Goal: Task Accomplishment & Management: Manage account settings

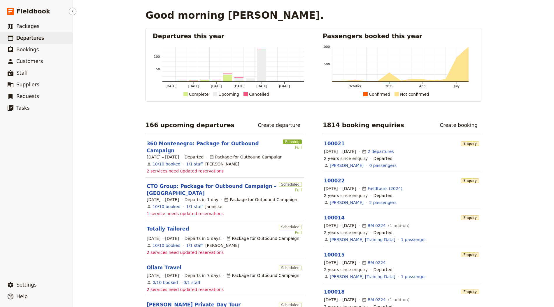
click at [41, 39] on link "​ Departures" at bounding box center [36, 38] width 73 height 12
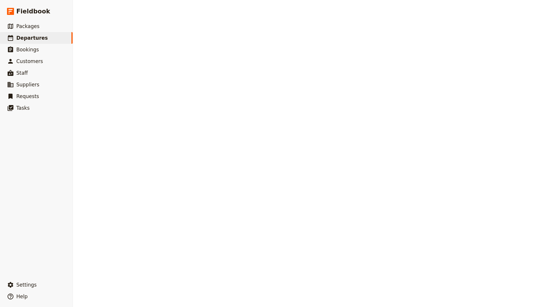
select select "CREATED_AT"
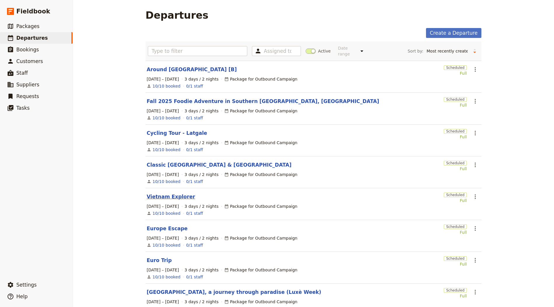
click at [177, 196] on link "Vietnam Explorer" at bounding box center [171, 196] width 48 height 7
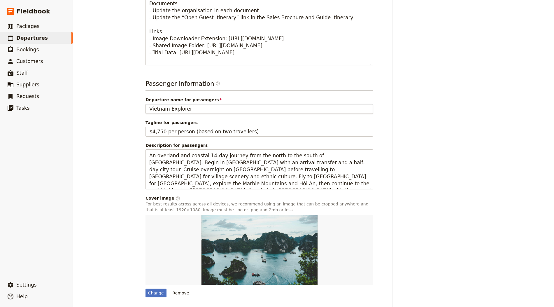
scroll to position [98, 0]
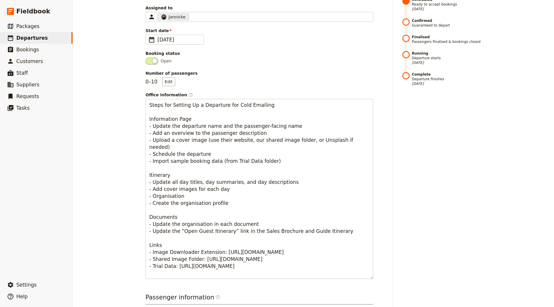
select select "CREATED_AT"
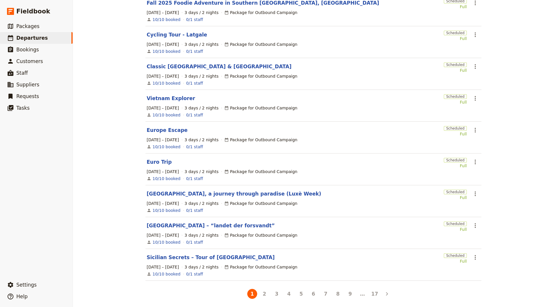
scroll to position [0, 0]
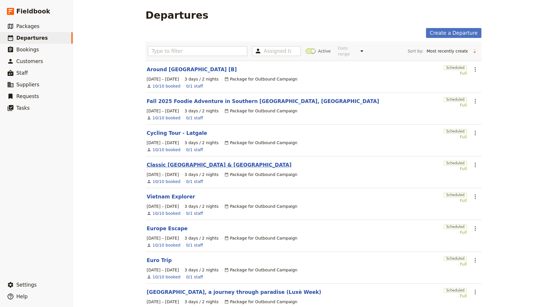
click at [190, 166] on link "Classic [GEOGRAPHIC_DATA] & [GEOGRAPHIC_DATA]" at bounding box center [219, 164] width 145 height 7
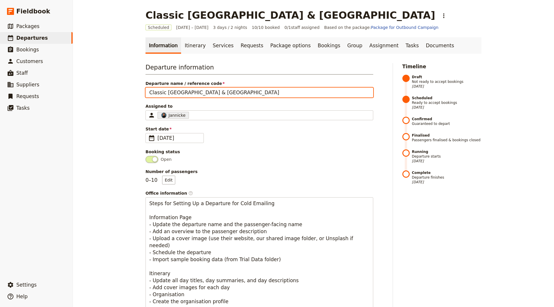
click at [193, 92] on input "Classic [GEOGRAPHIC_DATA] & [GEOGRAPHIC_DATA]" at bounding box center [259, 92] width 228 height 10
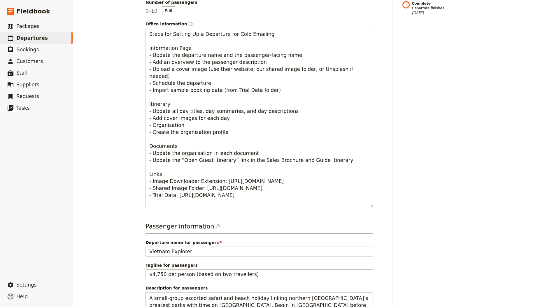
scroll to position [197, 0]
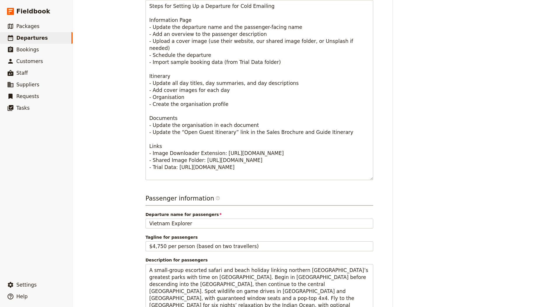
click at [182, 215] on span "Departure name for passengers" at bounding box center [259, 214] width 228 height 6
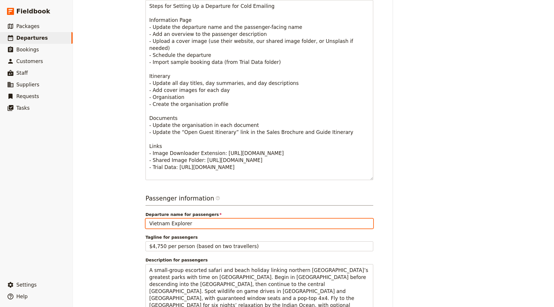
click at [182, 218] on input "Vietnam Explorer" at bounding box center [259, 223] width 228 height 10
click at [182, 220] on input "Vietnam Explorer" at bounding box center [259, 223] width 228 height 10
paste input "Classic Tanzania & Zanziba"
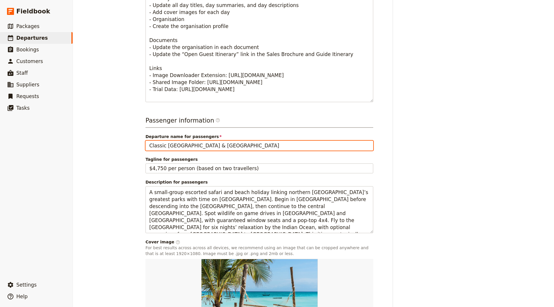
scroll to position [335, 0]
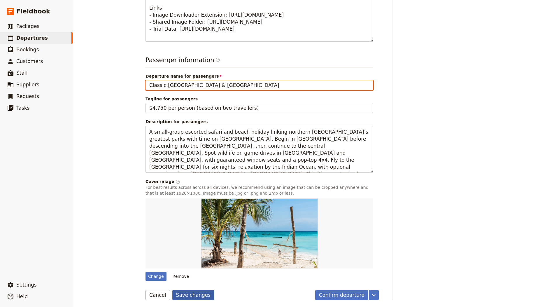
type input "Classic [GEOGRAPHIC_DATA] & [GEOGRAPHIC_DATA]"
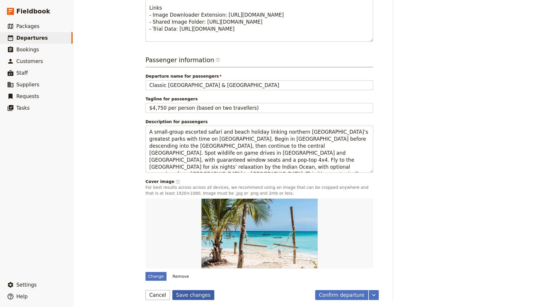
click at [179, 293] on button "Save changes" at bounding box center [193, 295] width 42 height 10
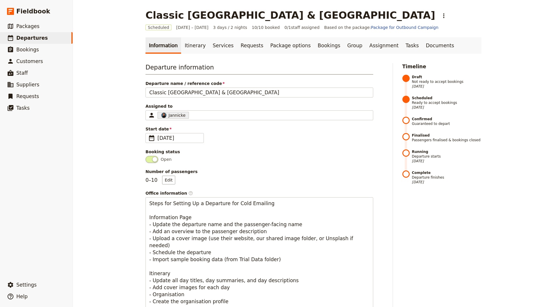
select select "CREATED_AT"
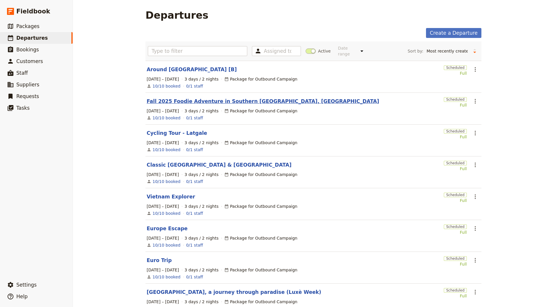
click at [180, 99] on link "Fall 2025 Foodie Adventure in Southern [GEOGRAPHIC_DATA], [GEOGRAPHIC_DATA]" at bounding box center [263, 101] width 232 height 7
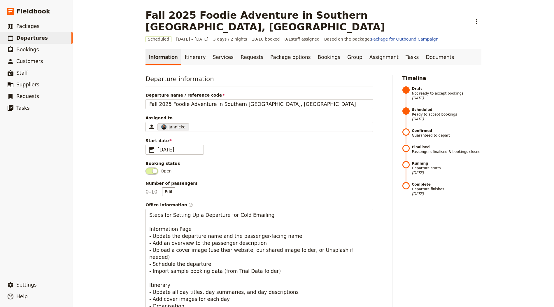
select select "CREATED_AT"
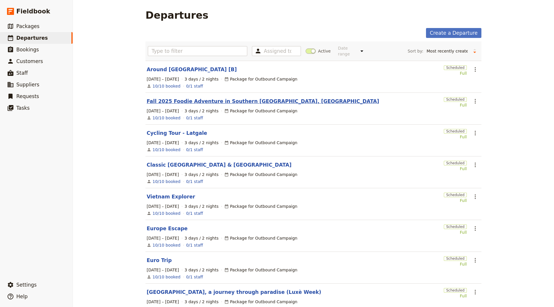
click at [180, 102] on link "Fall 2025 Foodie Adventure in Southern [GEOGRAPHIC_DATA], [GEOGRAPHIC_DATA]" at bounding box center [263, 101] width 232 height 7
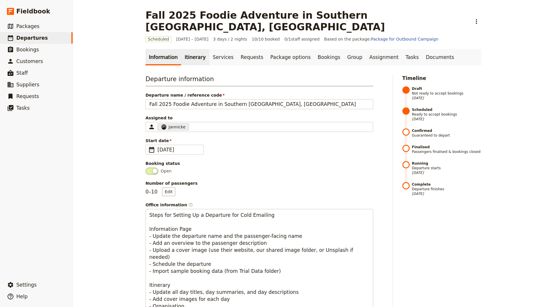
click at [187, 49] on link "Itinerary" at bounding box center [195, 57] width 28 height 16
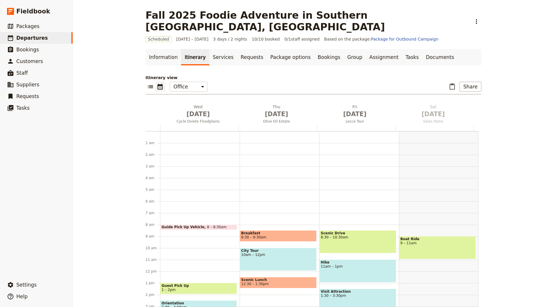
scroll to position [76, 0]
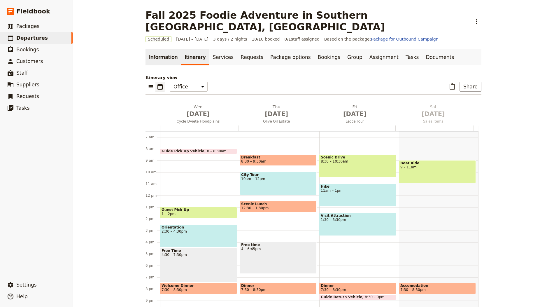
click at [145, 49] on link "Information" at bounding box center [163, 57] width 36 height 16
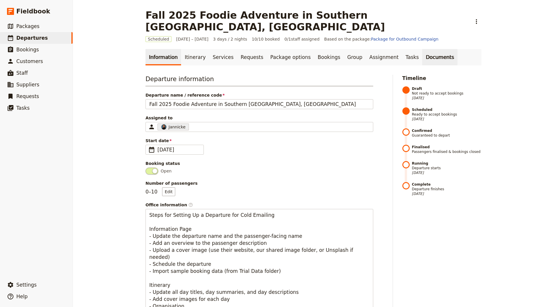
click at [422, 49] on link "Documents" at bounding box center [439, 57] width 35 height 16
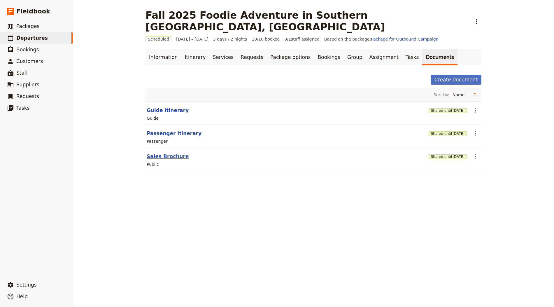
click at [166, 153] on button "Sales Brochure" at bounding box center [168, 156] width 42 height 7
select select "DEFAULT"
click at [30, 37] on span "Departures" at bounding box center [31, 38] width 31 height 6
select select "CREATED_AT"
